Goal: Information Seeking & Learning: Find contact information

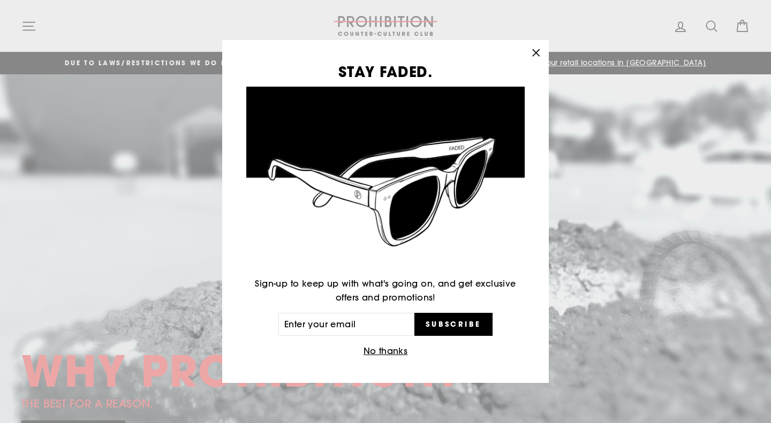
click at [533, 51] on icon "button" at bounding box center [535, 52] width 15 height 15
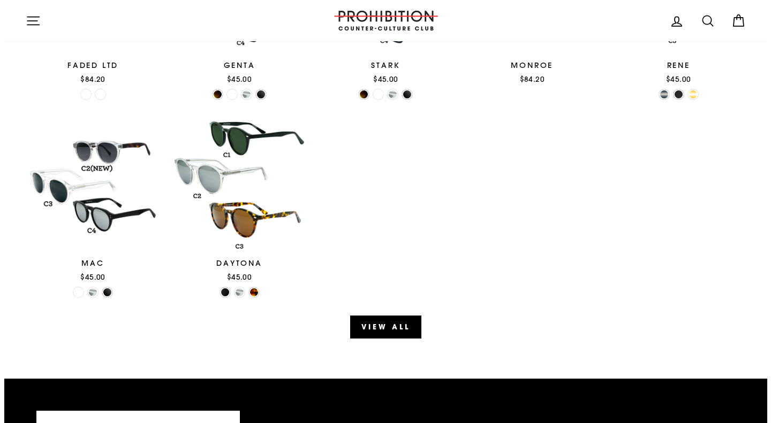
scroll to position [1073, 0]
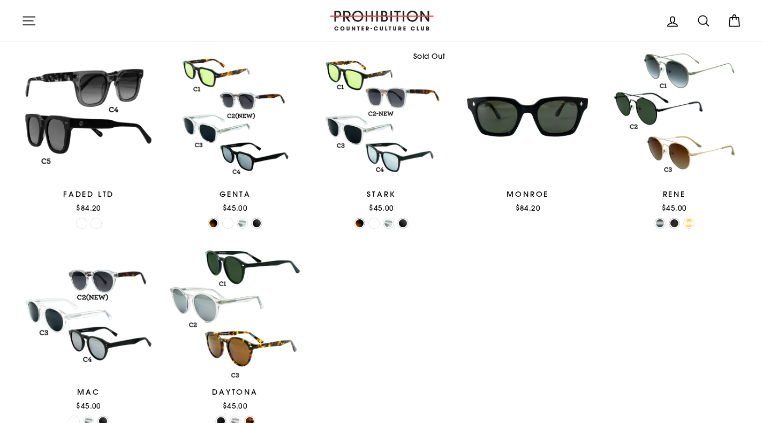
click at [27, 17] on icon "button" at bounding box center [29, 21] width 12 height 8
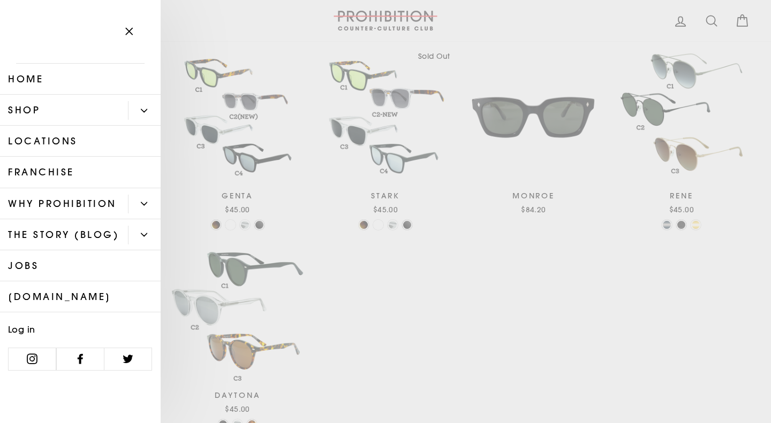
click at [144, 108] on icon "Primary" at bounding box center [144, 111] width 6 height 6
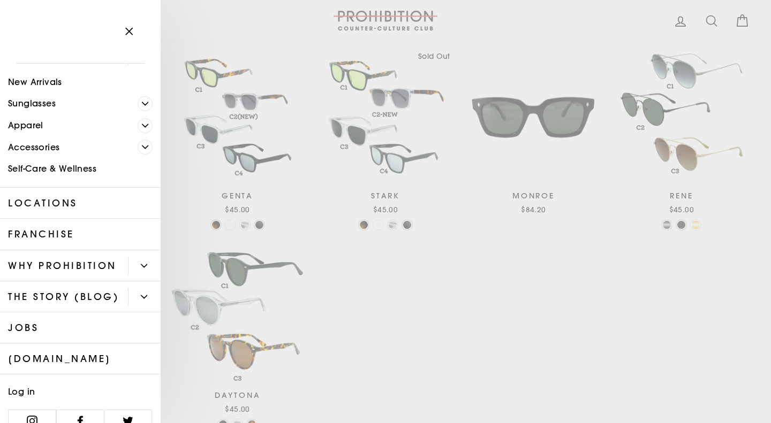
scroll to position [104, 0]
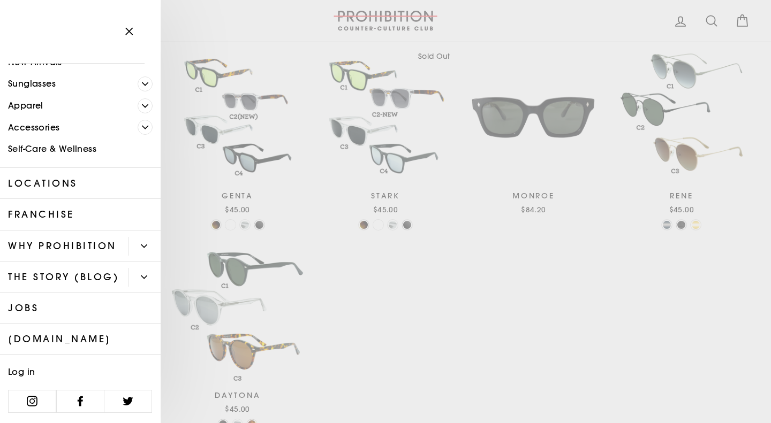
click at [141, 243] on icon "Primary" at bounding box center [144, 246] width 6 height 6
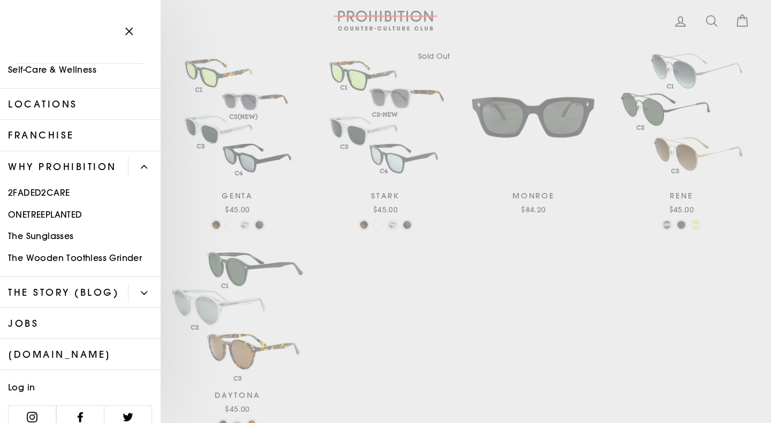
scroll to position [213, 0]
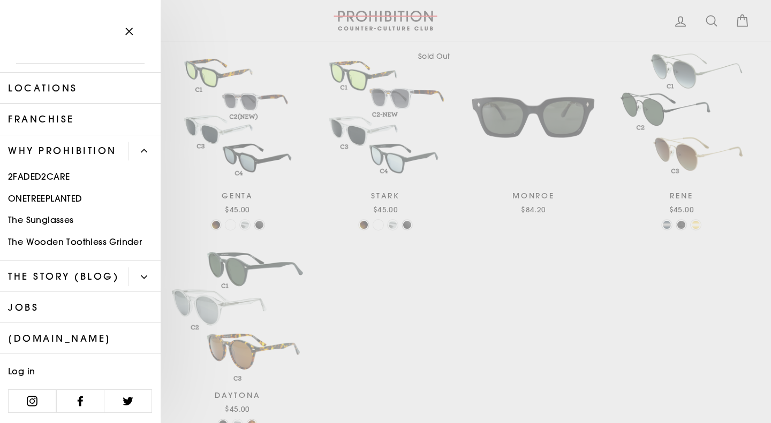
click at [138, 268] on button "Primary" at bounding box center [144, 277] width 33 height 19
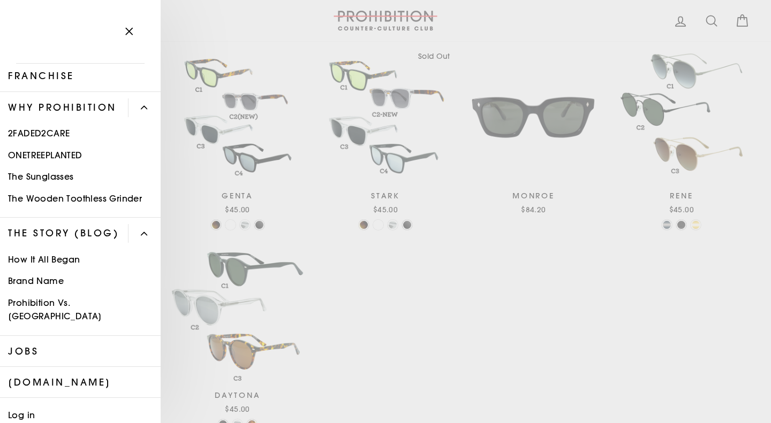
scroll to position [286, 0]
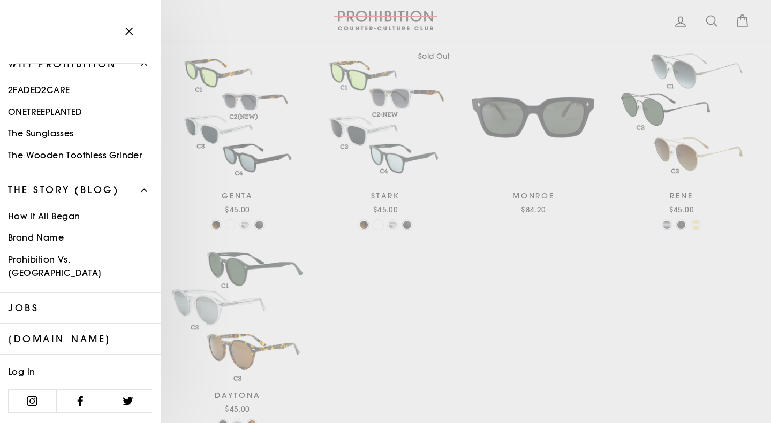
click at [98, 332] on link "[DOMAIN_NAME]" at bounding box center [80, 339] width 161 height 31
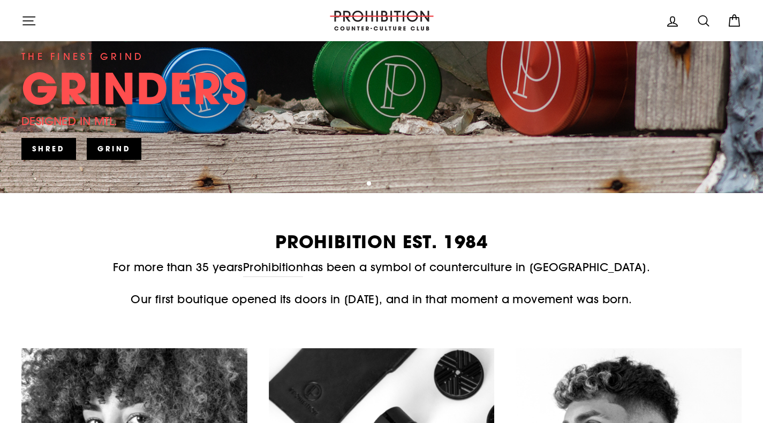
scroll to position [161, 0]
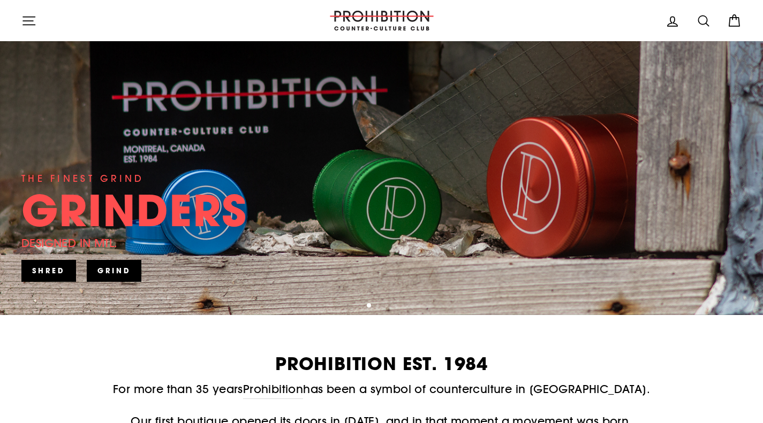
click at [35, 22] on icon "button" at bounding box center [28, 20] width 15 height 15
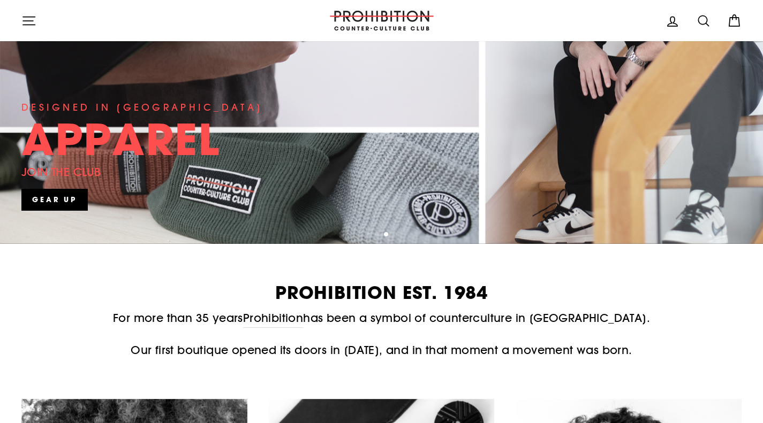
scroll to position [321, 0]
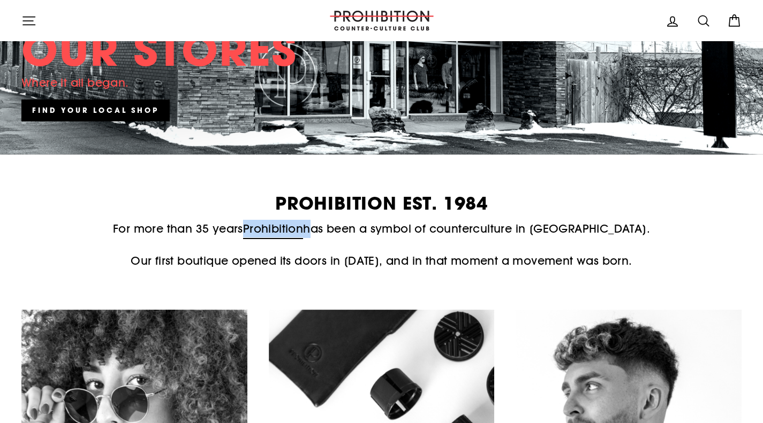
drag, startPoint x: 337, startPoint y: 230, endPoint x: 274, endPoint y: 230, distance: 63.2
click at [274, 230] on p "For more than 35 years Prohibition has been a symbol of counterculture in Montr…" at bounding box center [381, 229] width 720 height 18
copy p "Prohibition"
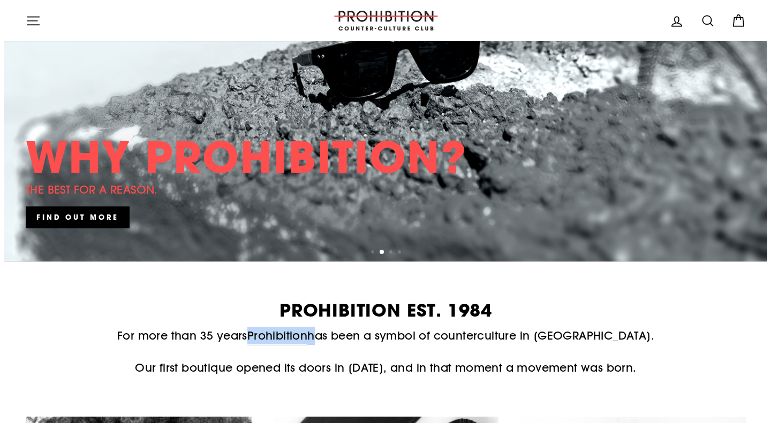
scroll to position [0, 0]
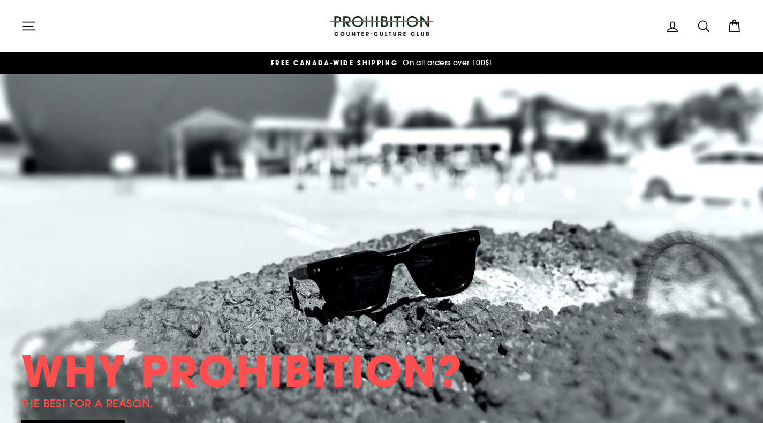
click at [33, 18] on button "Site navigation" at bounding box center [29, 25] width 28 height 23
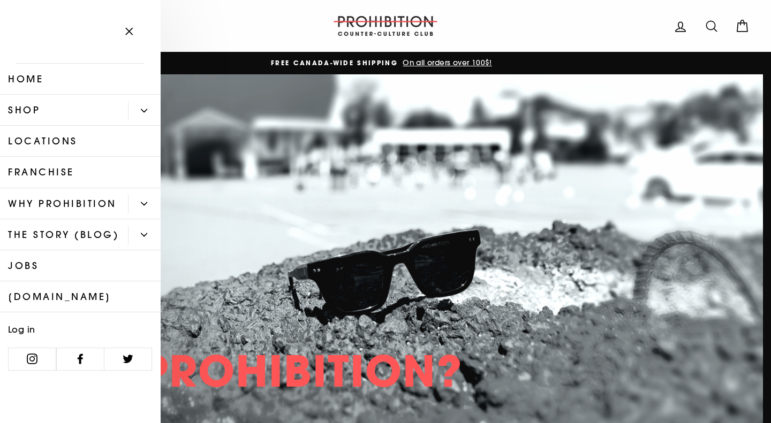
click at [141, 205] on icon "Primary" at bounding box center [144, 204] width 6 height 6
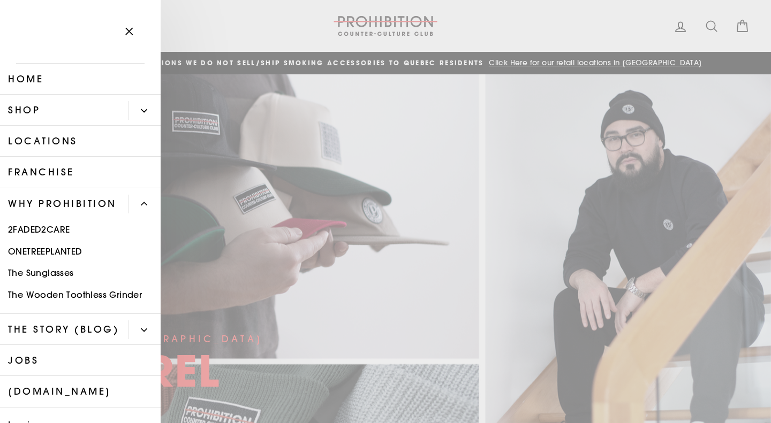
click at [141, 333] on icon "Primary" at bounding box center [144, 330] width 6 height 6
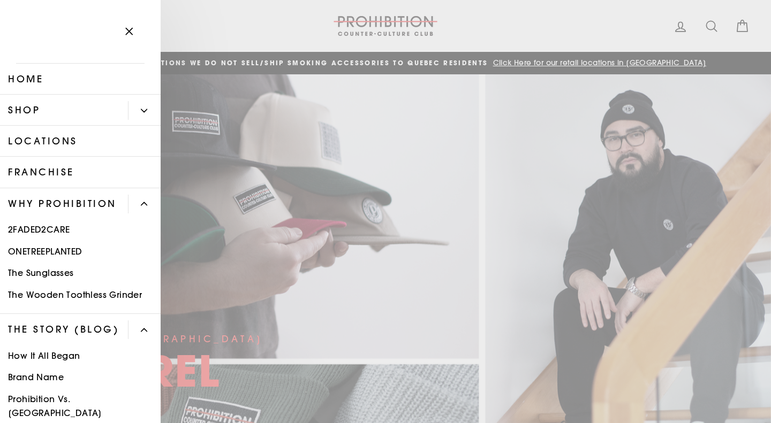
scroll to position [161, 0]
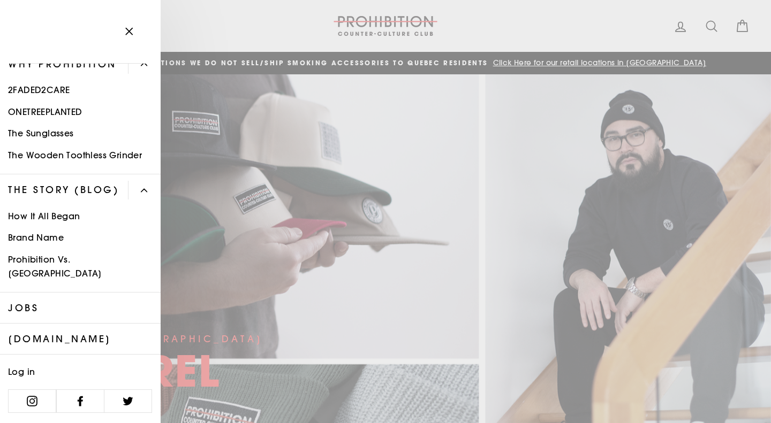
click at [45, 227] on link "How It All Began" at bounding box center [80, 217] width 161 height 22
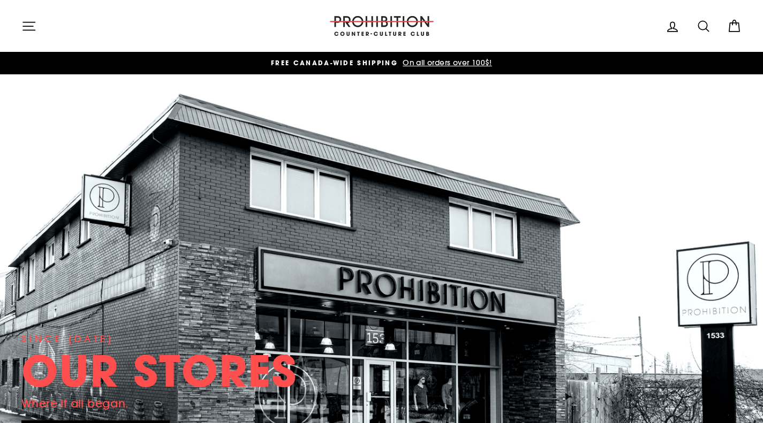
click at [32, 21] on icon "button" at bounding box center [28, 26] width 15 height 15
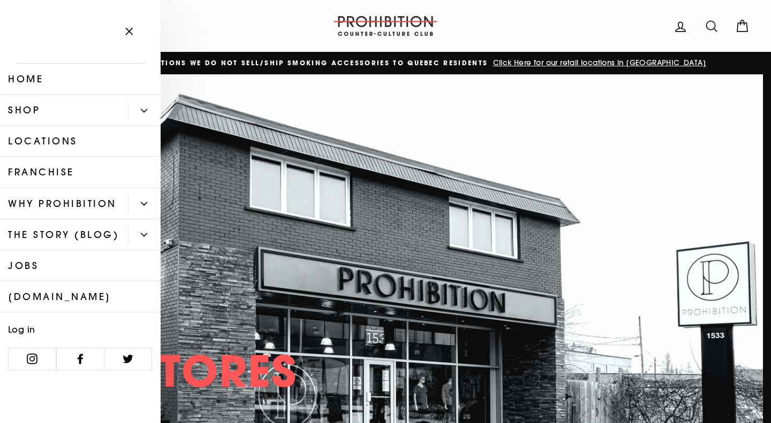
click at [140, 112] on button "Primary" at bounding box center [144, 110] width 33 height 19
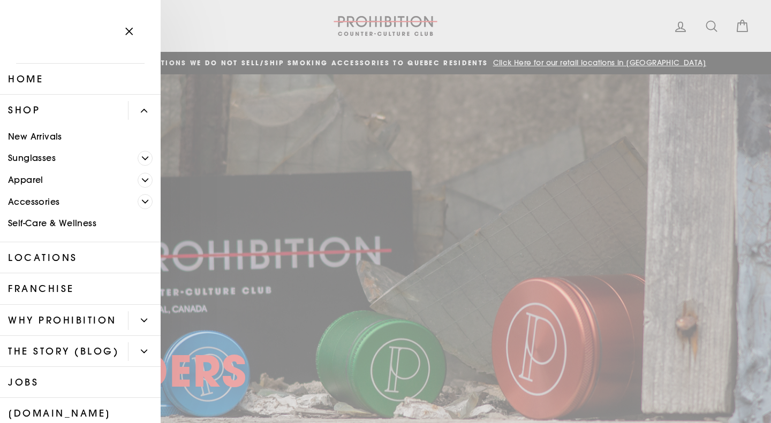
click at [103, 257] on link "Locations" at bounding box center [80, 257] width 161 height 31
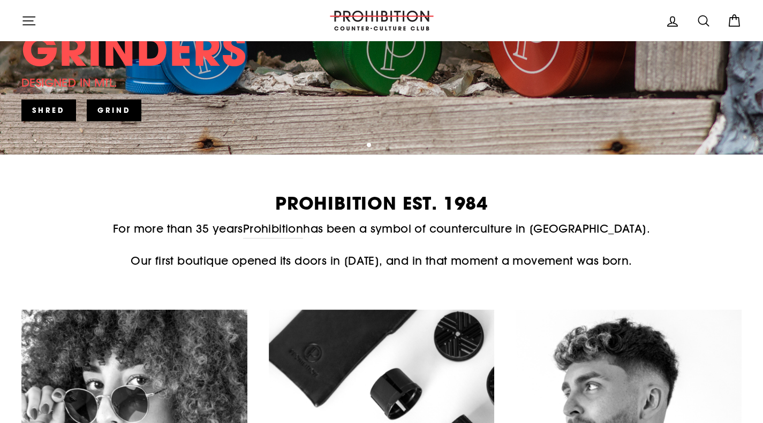
scroll to position [535, 0]
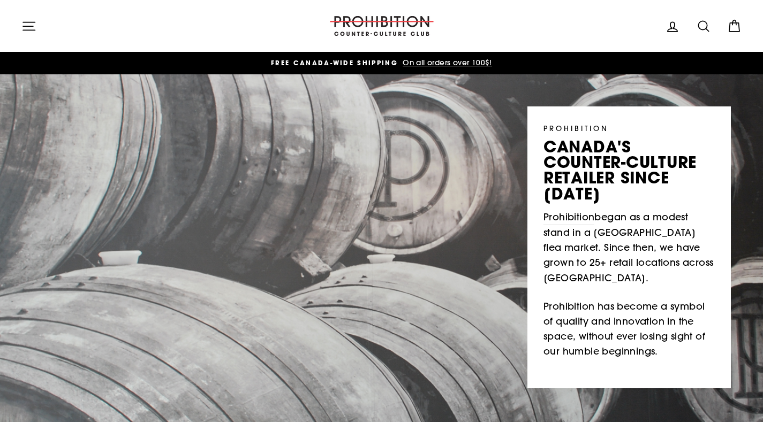
click at [26, 26] on icon "button" at bounding box center [29, 26] width 12 height 8
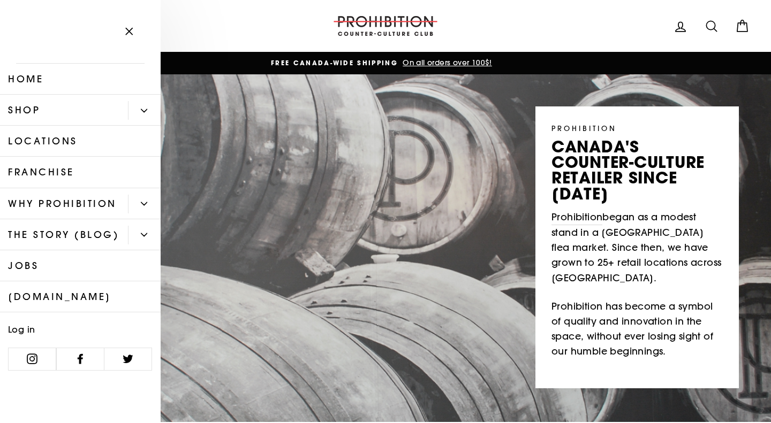
click at [142, 203] on icon "Primary" at bounding box center [144, 203] width 6 height 3
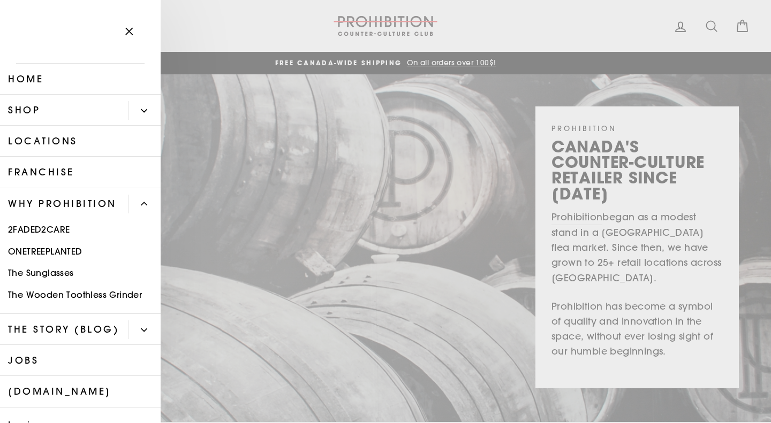
scroll to position [54, 0]
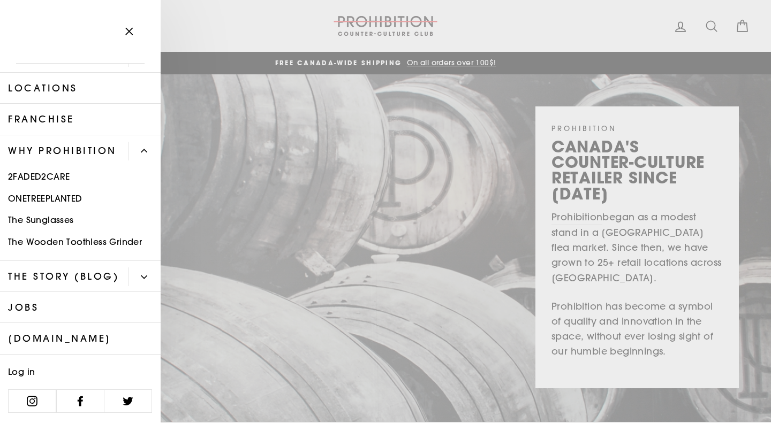
click at [138, 286] on button "Primary" at bounding box center [144, 277] width 33 height 19
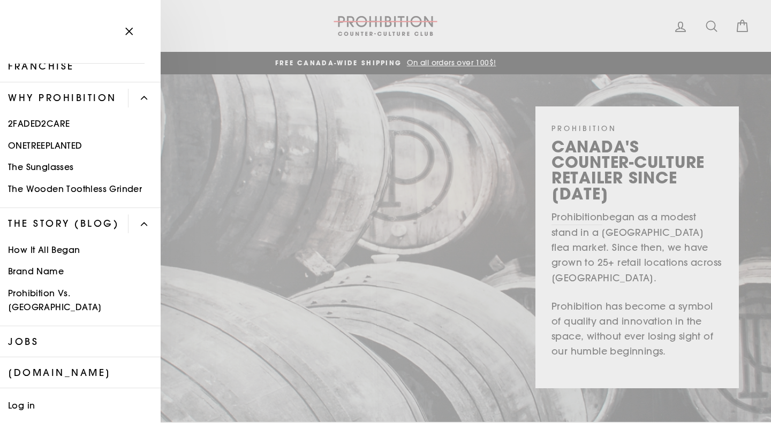
scroll to position [161, 0]
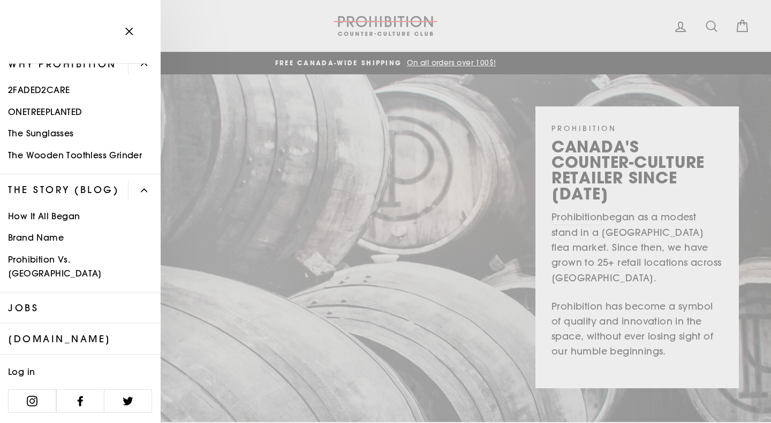
click at [44, 249] on link "Brand Name" at bounding box center [80, 238] width 161 height 22
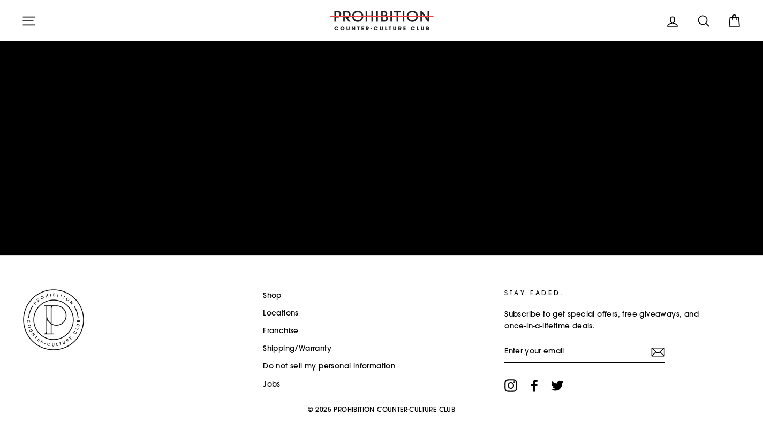
scroll to position [2537, 0]
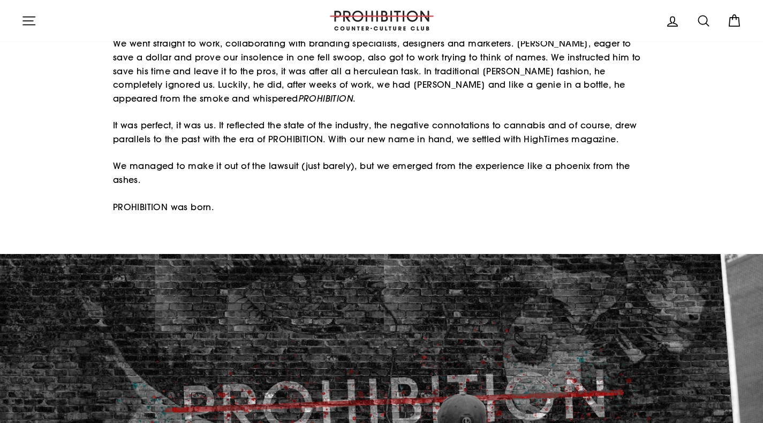
click at [25, 20] on icon "button" at bounding box center [29, 21] width 12 height 8
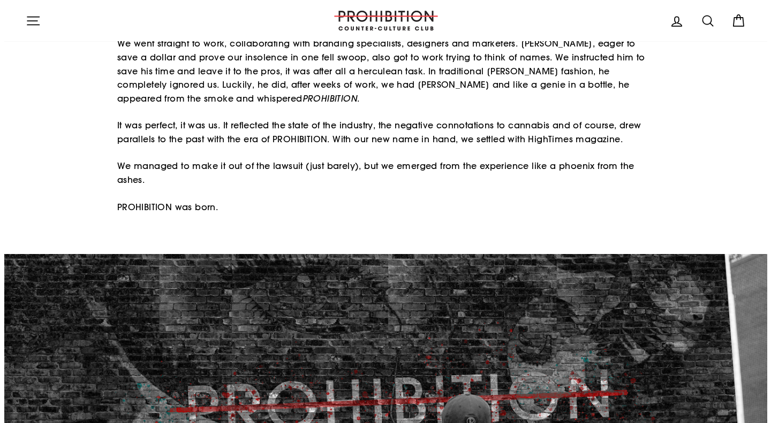
scroll to position [2555, 0]
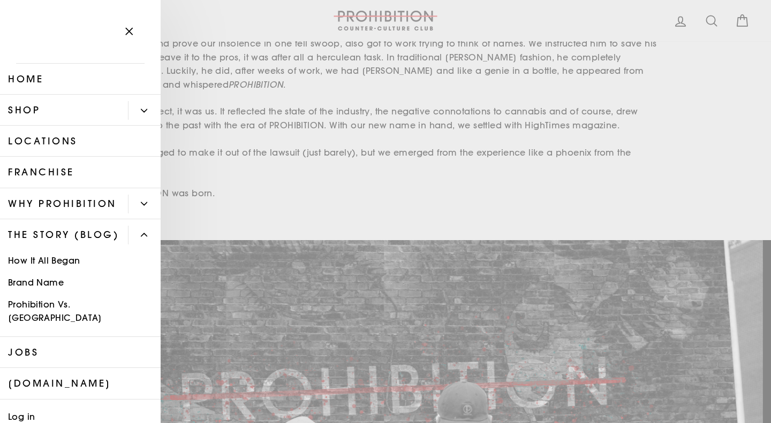
click at [79, 329] on link "Prohibition Vs. [GEOGRAPHIC_DATA]" at bounding box center [80, 311] width 161 height 35
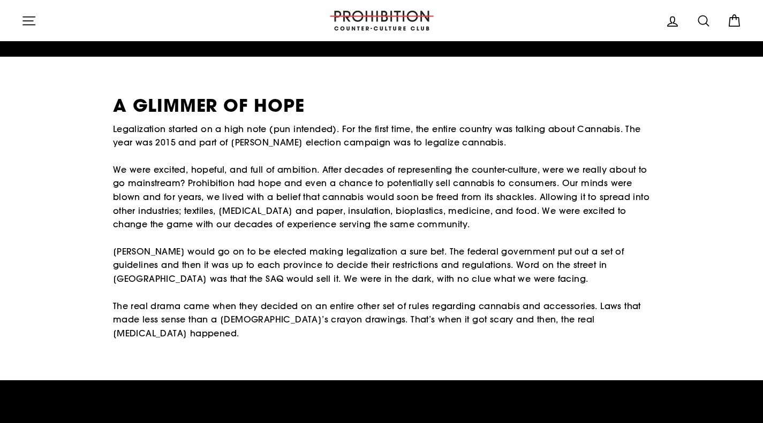
scroll to position [2248, 0]
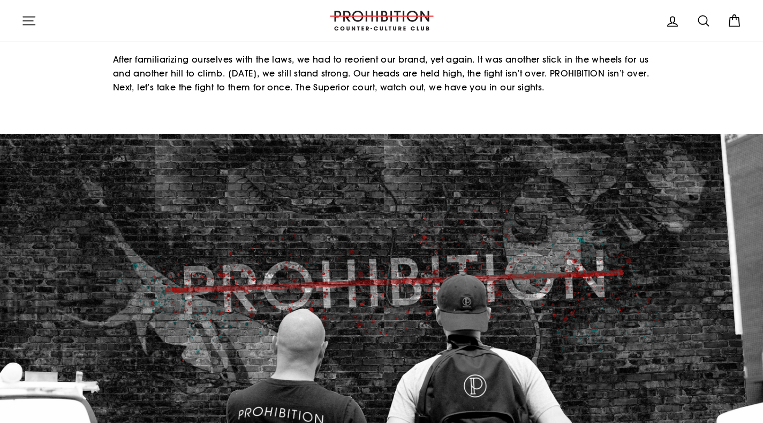
click at [23, 18] on icon "button" at bounding box center [28, 20] width 15 height 15
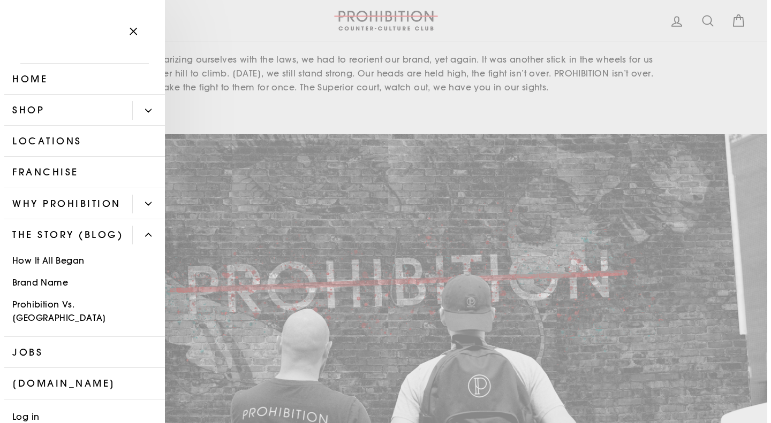
scroll to position [3689, 0]
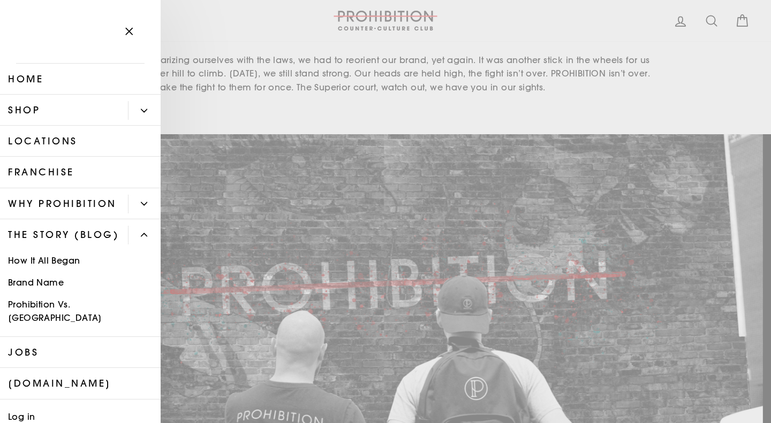
click at [117, 367] on link "Jobs" at bounding box center [80, 352] width 161 height 31
click at [82, 398] on link "[DOMAIN_NAME]" at bounding box center [80, 383] width 161 height 31
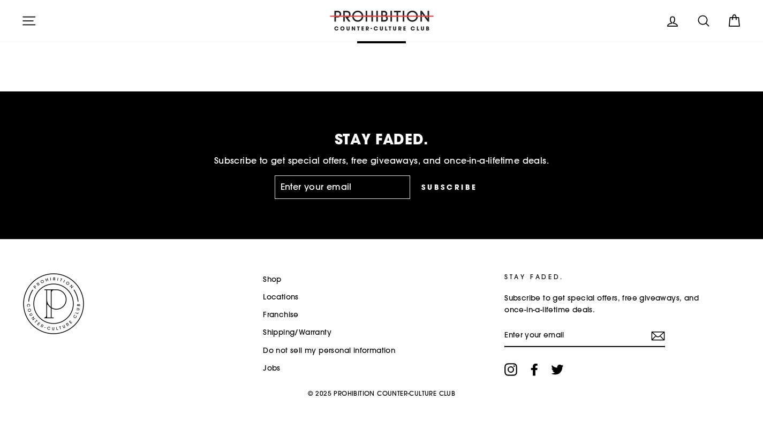
scroll to position [2733, 0]
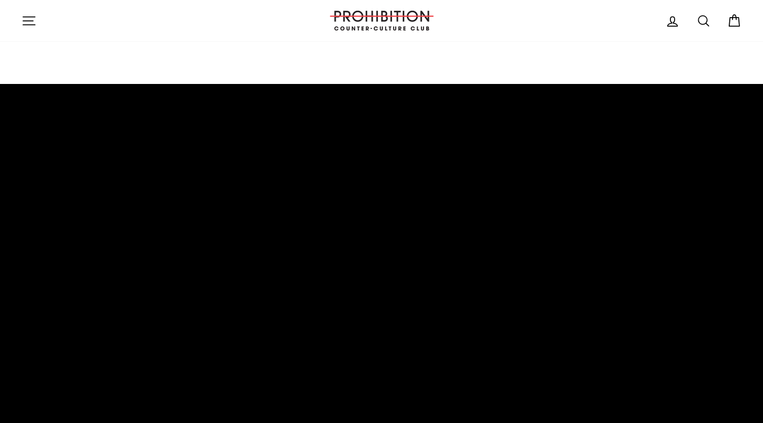
scroll to position [1873, 0]
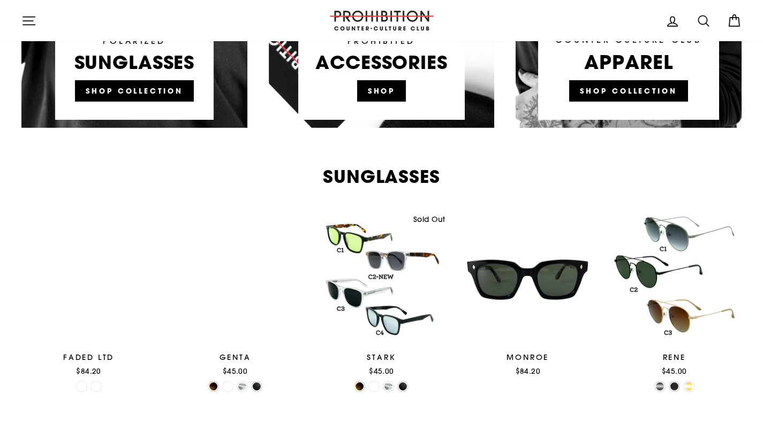
scroll to position [589, 0]
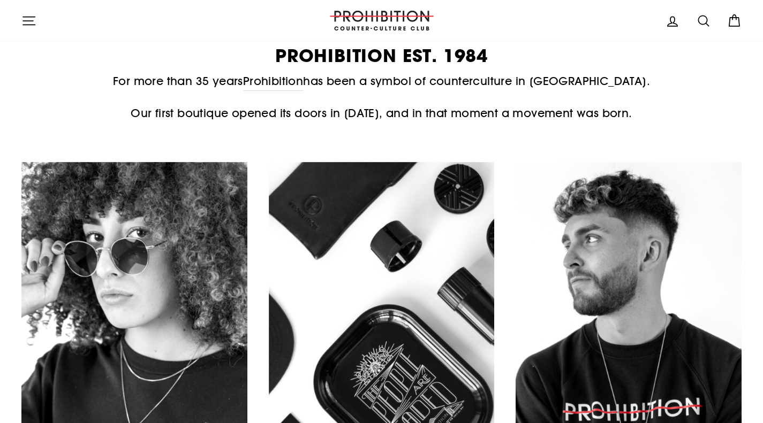
scroll to position [321, 0]
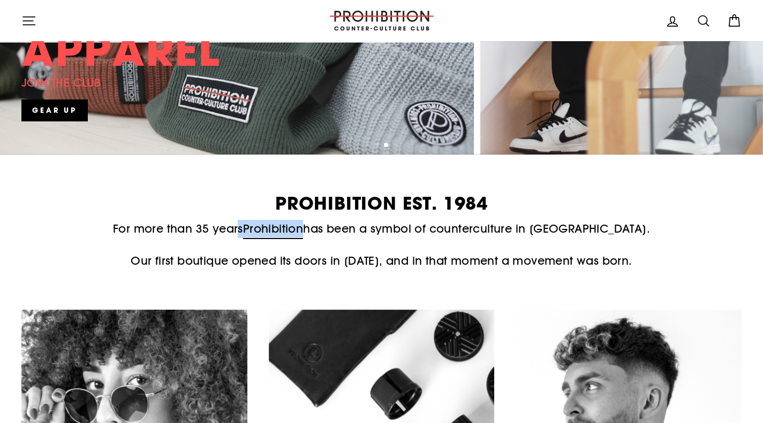
drag, startPoint x: 268, startPoint y: 222, endPoint x: 333, endPoint y: 234, distance: 66.5
click at [333, 234] on p "For more than 35 years Prohibition has been a symbol of counterculture in [GEOG…" at bounding box center [381, 229] width 720 height 18
copy p "s Prohibition"
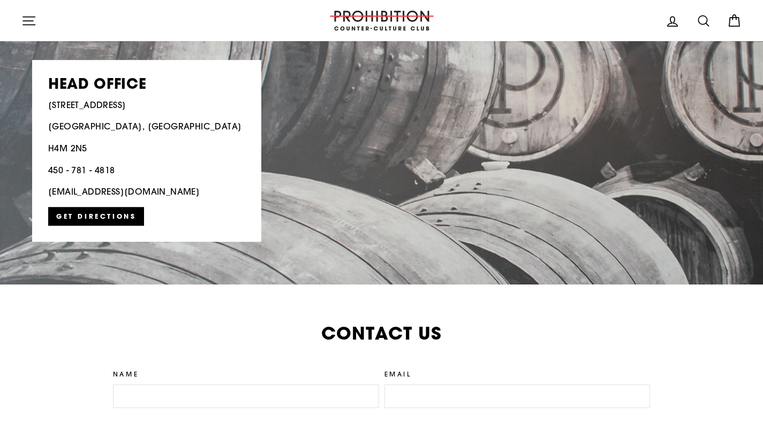
scroll to position [2195, 0]
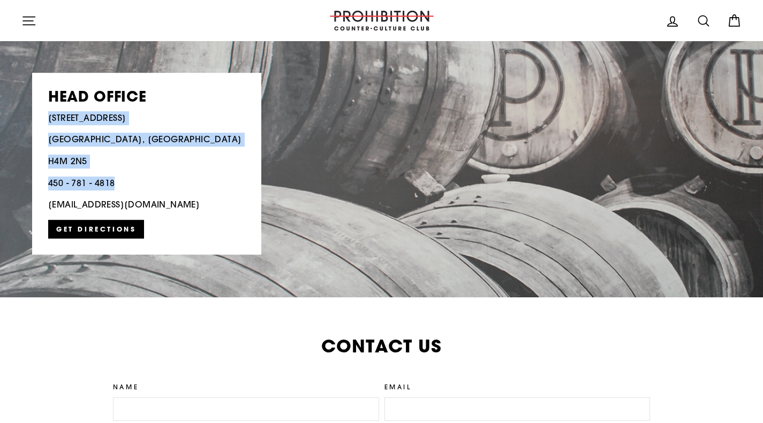
drag, startPoint x: 46, startPoint y: 110, endPoint x: 132, endPoint y: 179, distance: 109.7
click at [132, 179] on div "HEAD OFFICE [STREET_ADDRESS] 450 - 781 - 4818 [EMAIL_ADDRESS][DOMAIN_NAME] Get …" at bounding box center [146, 164] width 229 height 182
click at [156, 158] on p "H4M 2N5" at bounding box center [146, 162] width 197 height 14
drag, startPoint x: 46, startPoint y: 115, endPoint x: 108, endPoint y: 160, distance: 77.0
click at [95, 164] on div "HEAD OFFICE [STREET_ADDRESS] 450 - 781 - 4818 [EMAIL_ADDRESS][DOMAIN_NAME] Get …" at bounding box center [146, 164] width 229 height 182
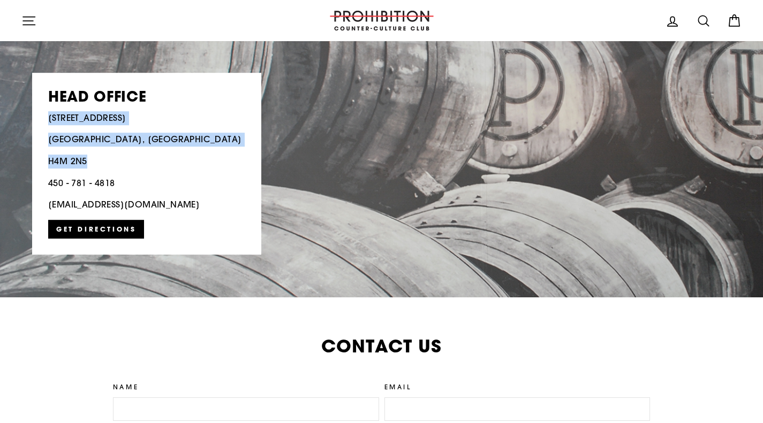
copy div "[STREET_ADDRESS]"
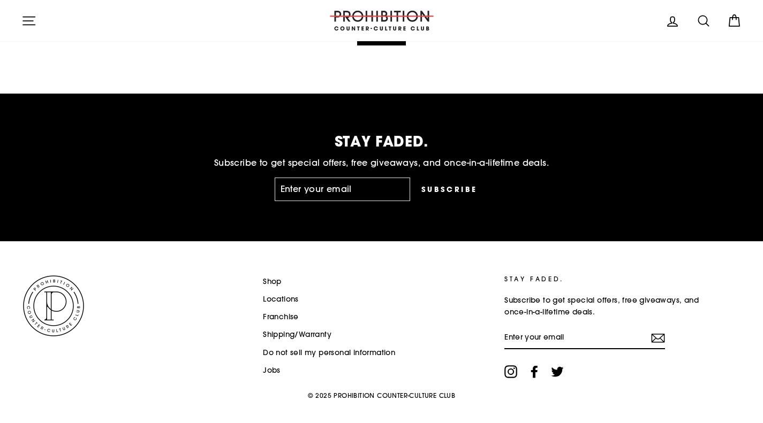
scroll to position [2733, 0]
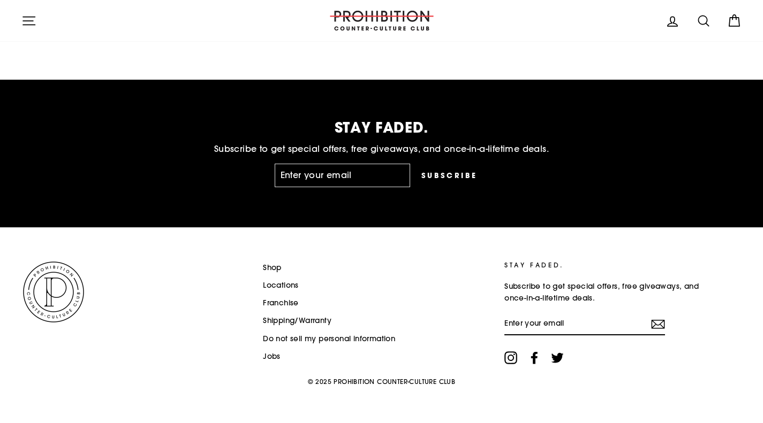
click at [289, 285] on link "Locations" at bounding box center [281, 286] width 36 height 16
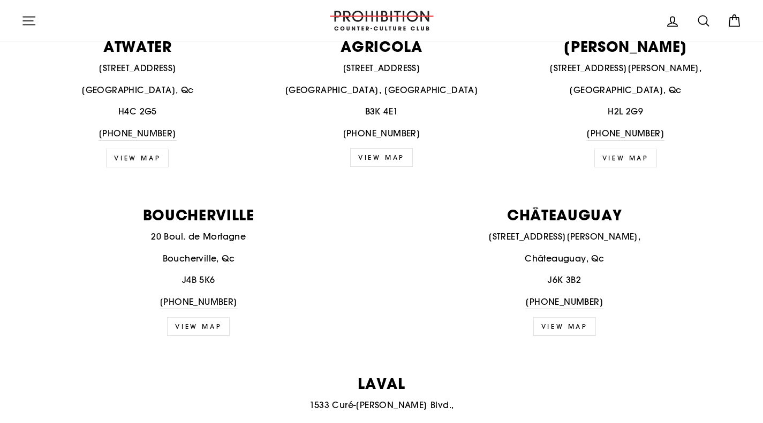
scroll to position [428, 0]
